Goal: Information Seeking & Learning: Learn about a topic

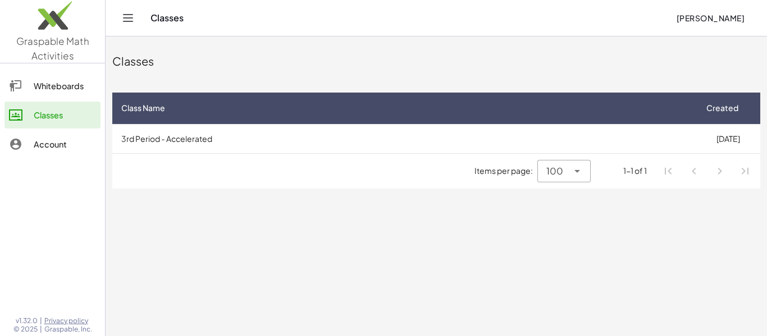
click at [703, 12] on button "[PERSON_NAME]" at bounding box center [710, 18] width 86 height 20
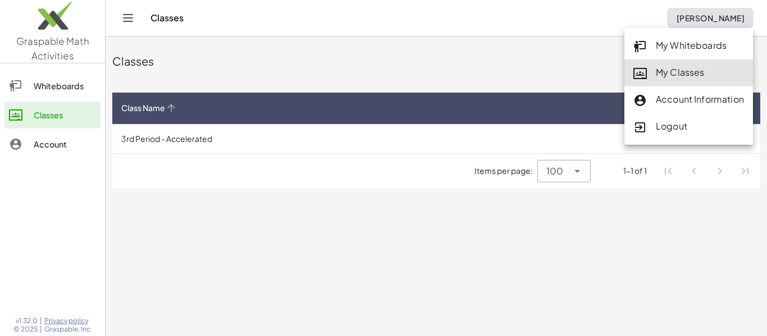
click at [412, 98] on th "Class Name" at bounding box center [403, 108] width 583 height 31
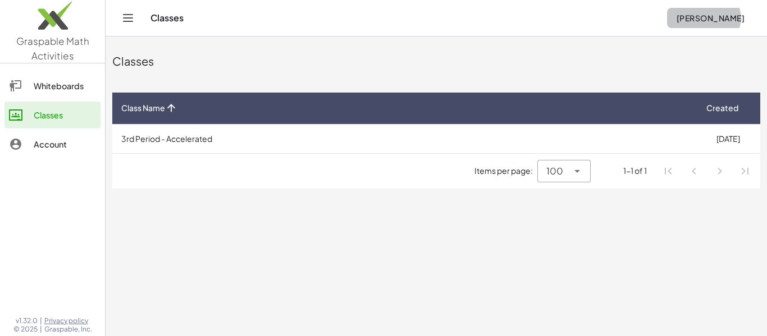
click at [726, 8] on button "[PERSON_NAME]" at bounding box center [710, 18] width 86 height 20
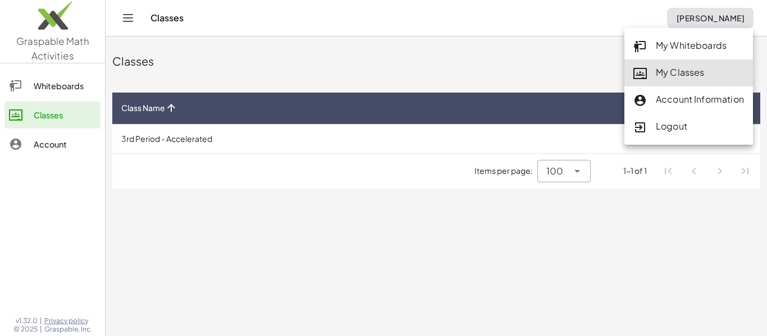
click at [726, 8] on button "[PERSON_NAME]" at bounding box center [710, 18] width 86 height 20
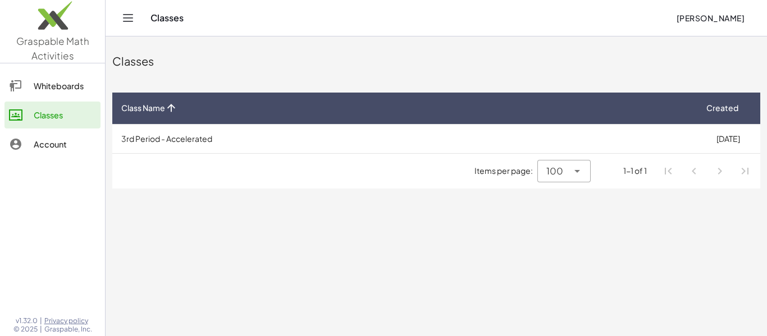
click at [726, 8] on button "[PERSON_NAME]" at bounding box center [710, 18] width 86 height 20
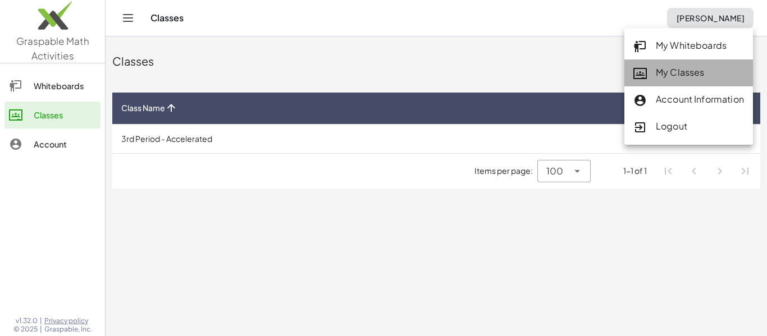
click at [731, 75] on div "My Classes" at bounding box center [688, 73] width 111 height 15
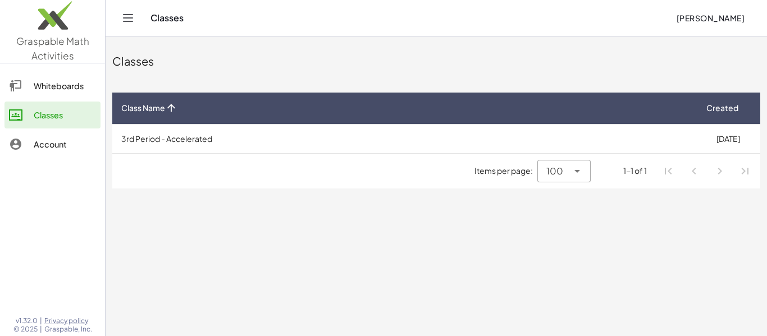
click at [732, 26] on button "[PERSON_NAME]" at bounding box center [710, 18] width 86 height 20
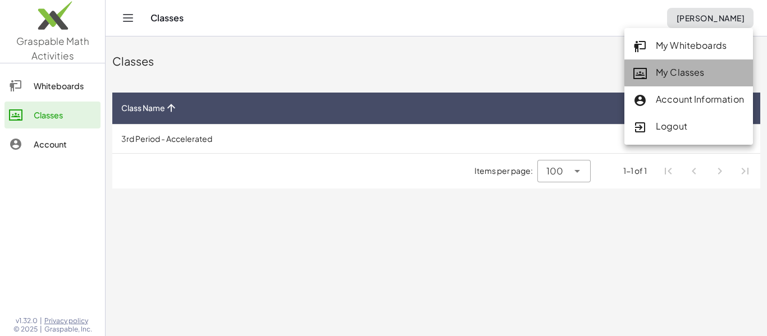
click at [701, 67] on div "My Classes" at bounding box center [688, 73] width 111 height 15
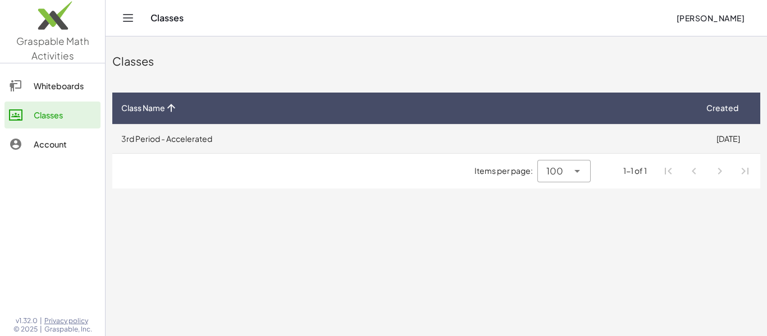
click at [157, 147] on td "3rd Period - Accelerated" at bounding box center [403, 138] width 583 height 29
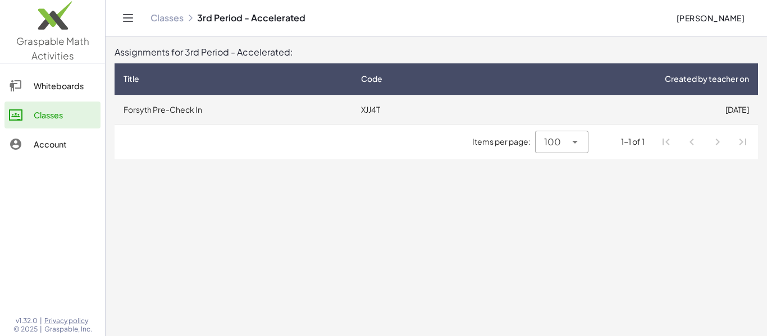
click at [167, 107] on td "Forsyth Pre-Check In" at bounding box center [234, 109] width 238 height 29
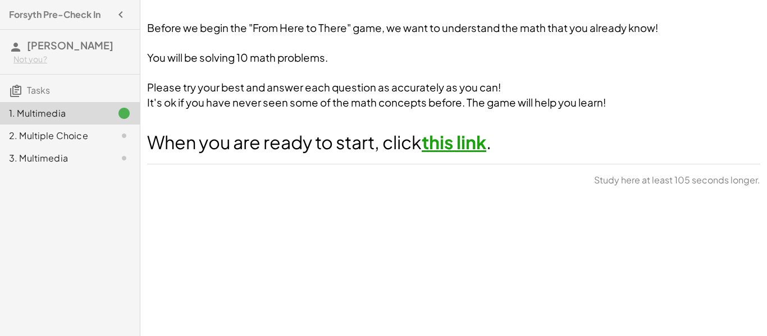
click at [448, 148] on link "this link" at bounding box center [454, 142] width 65 height 22
